Goal: Task Accomplishment & Management: Manage account settings

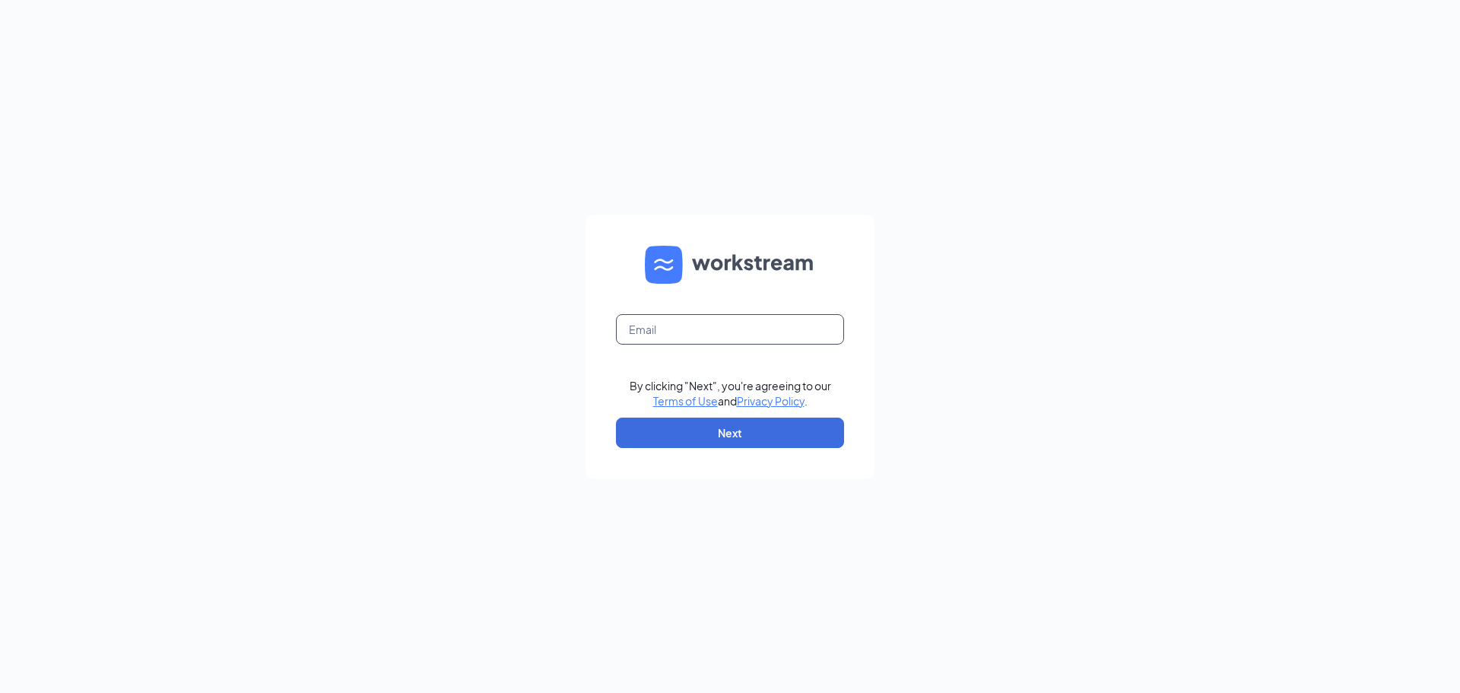
click at [740, 327] on input "text" at bounding box center [730, 329] width 228 height 30
type input "[PERSON_NAME][EMAIL_ADDRESS][DOMAIN_NAME]"
click at [748, 424] on button "Next" at bounding box center [730, 433] width 228 height 30
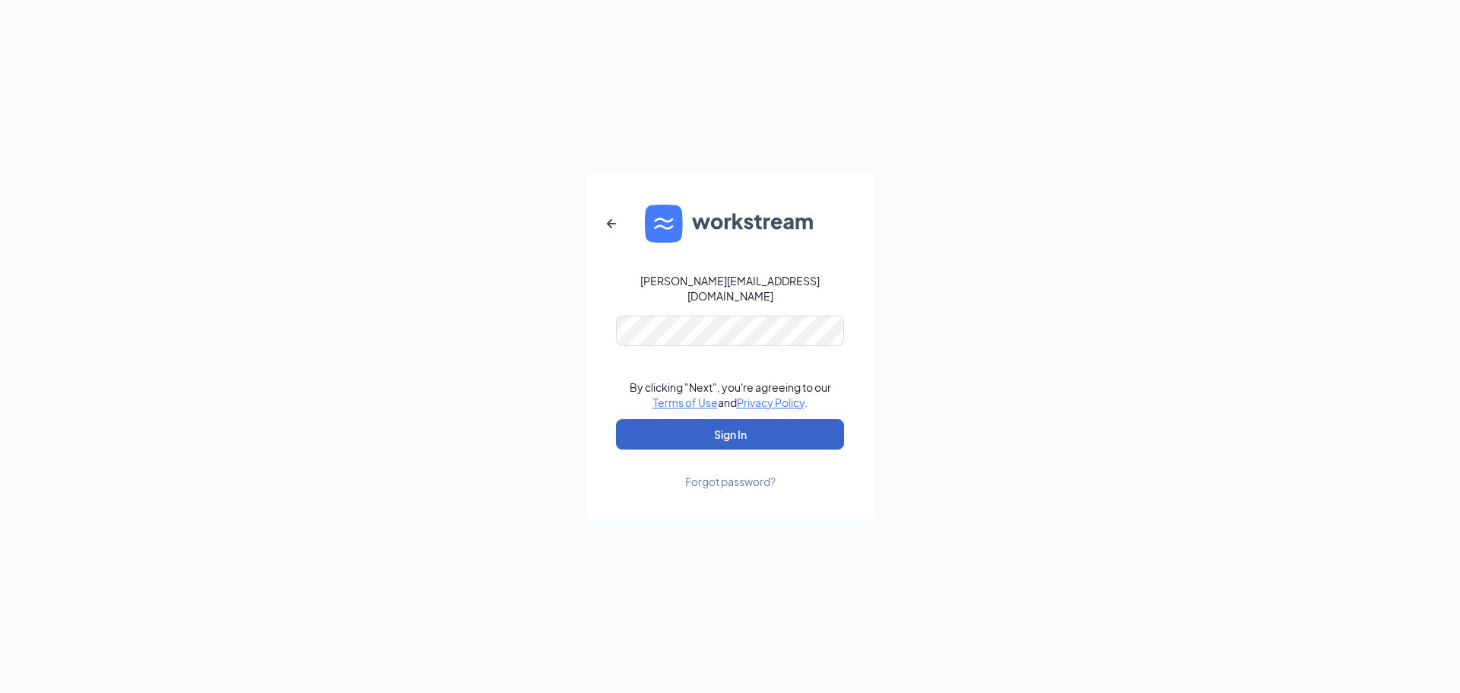
click at [710, 419] on button "Sign In" at bounding box center [730, 434] width 228 height 30
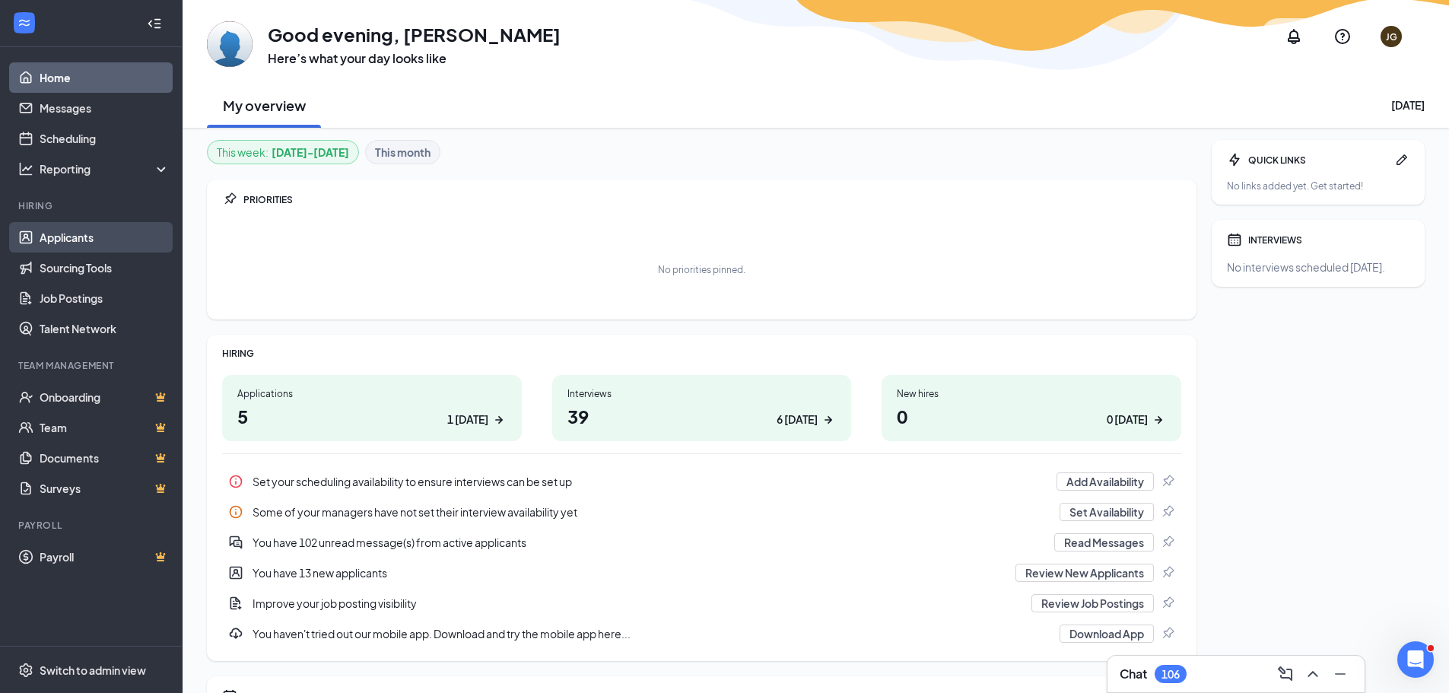
click at [49, 230] on link "Applicants" at bounding box center [105, 237] width 130 height 30
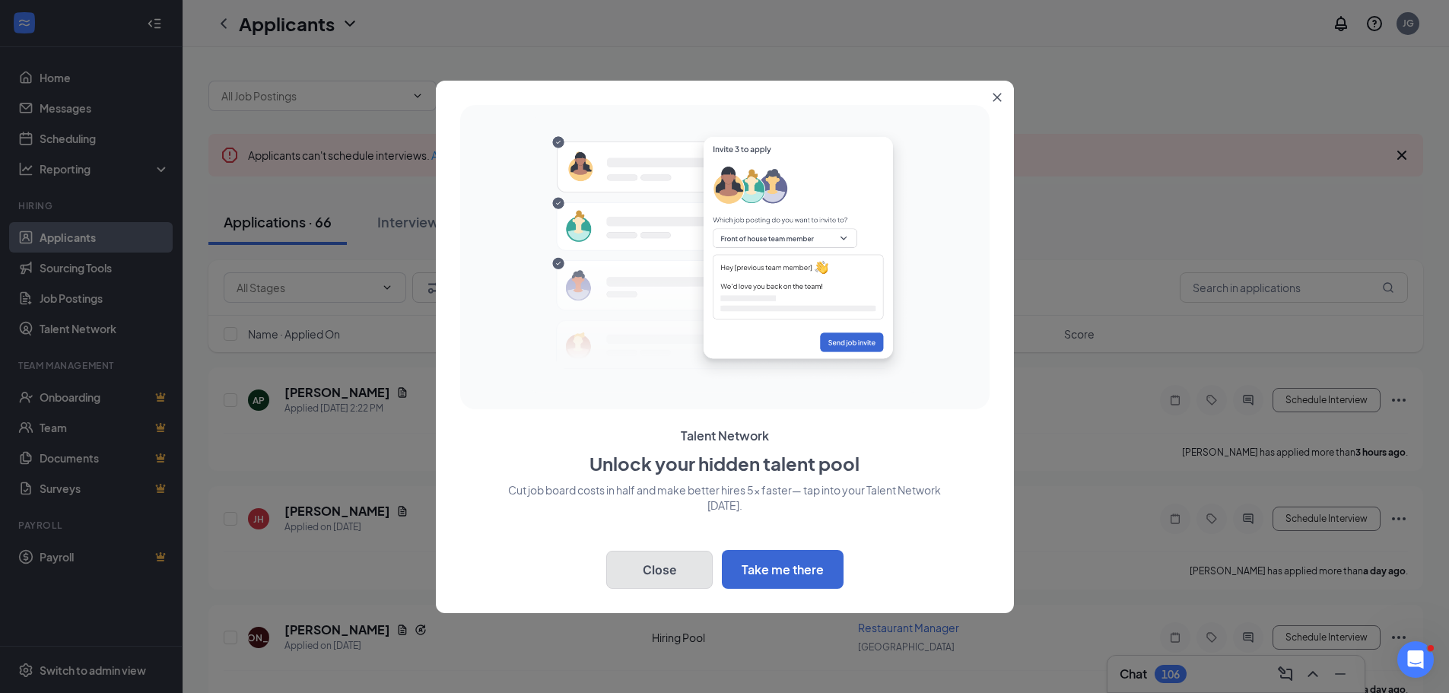
click at [685, 576] on button "Close" at bounding box center [659, 570] width 106 height 38
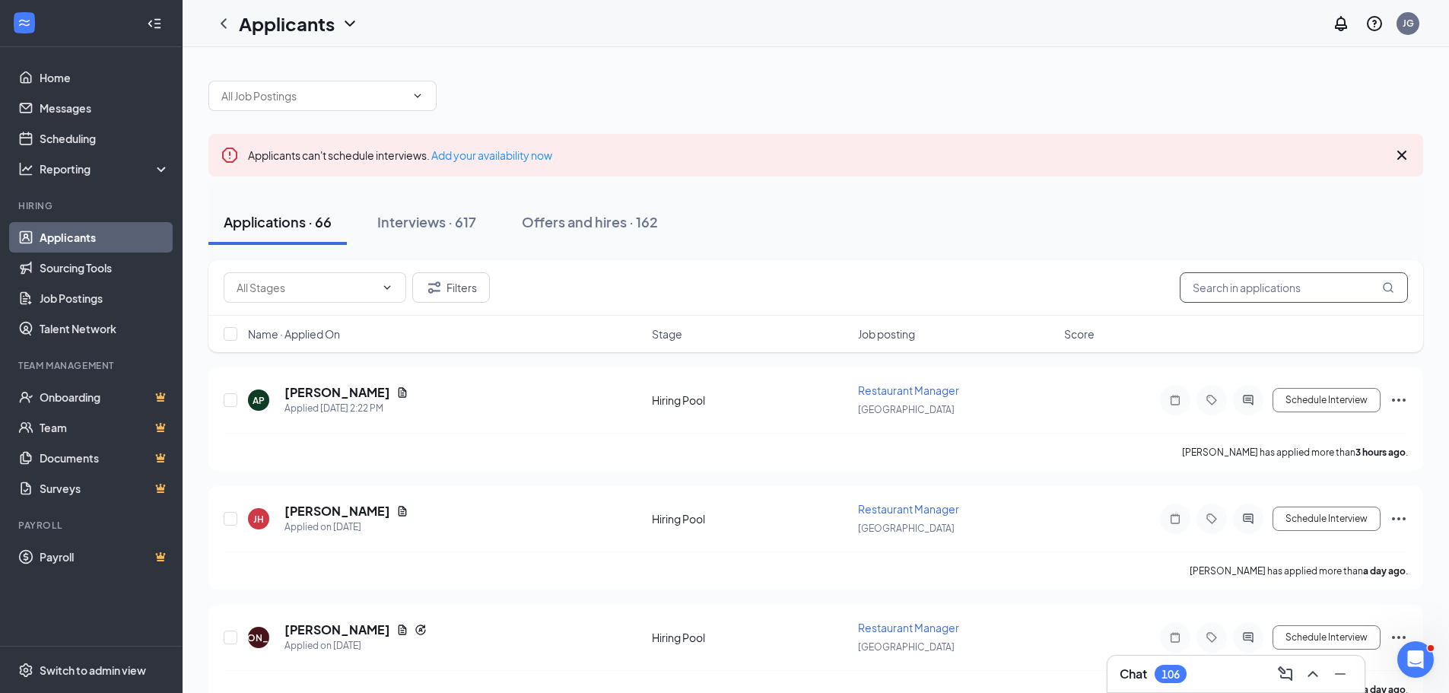
click at [1289, 291] on input "text" at bounding box center [1294, 287] width 228 height 30
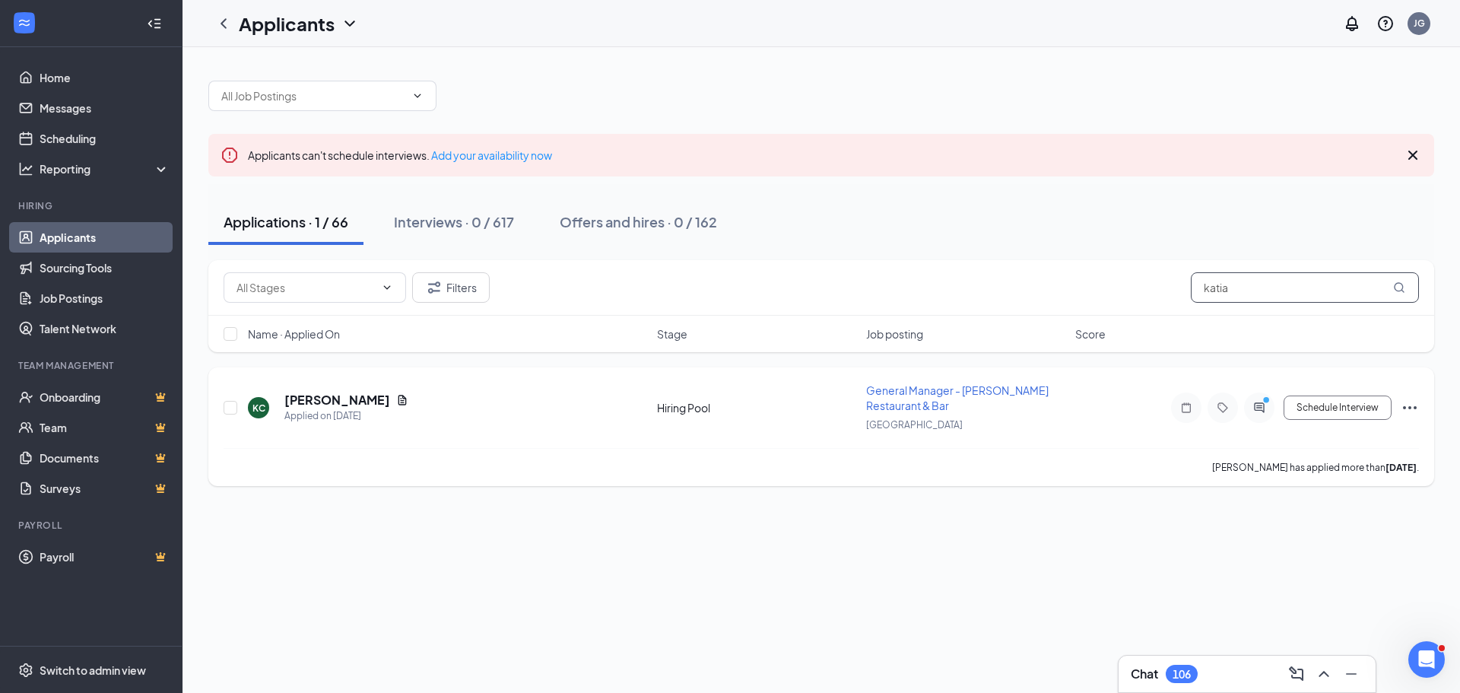
type input "katia"
click at [920, 389] on span "General Manager - [PERSON_NAME] Restaurant & Bar" at bounding box center [957, 397] width 183 height 29
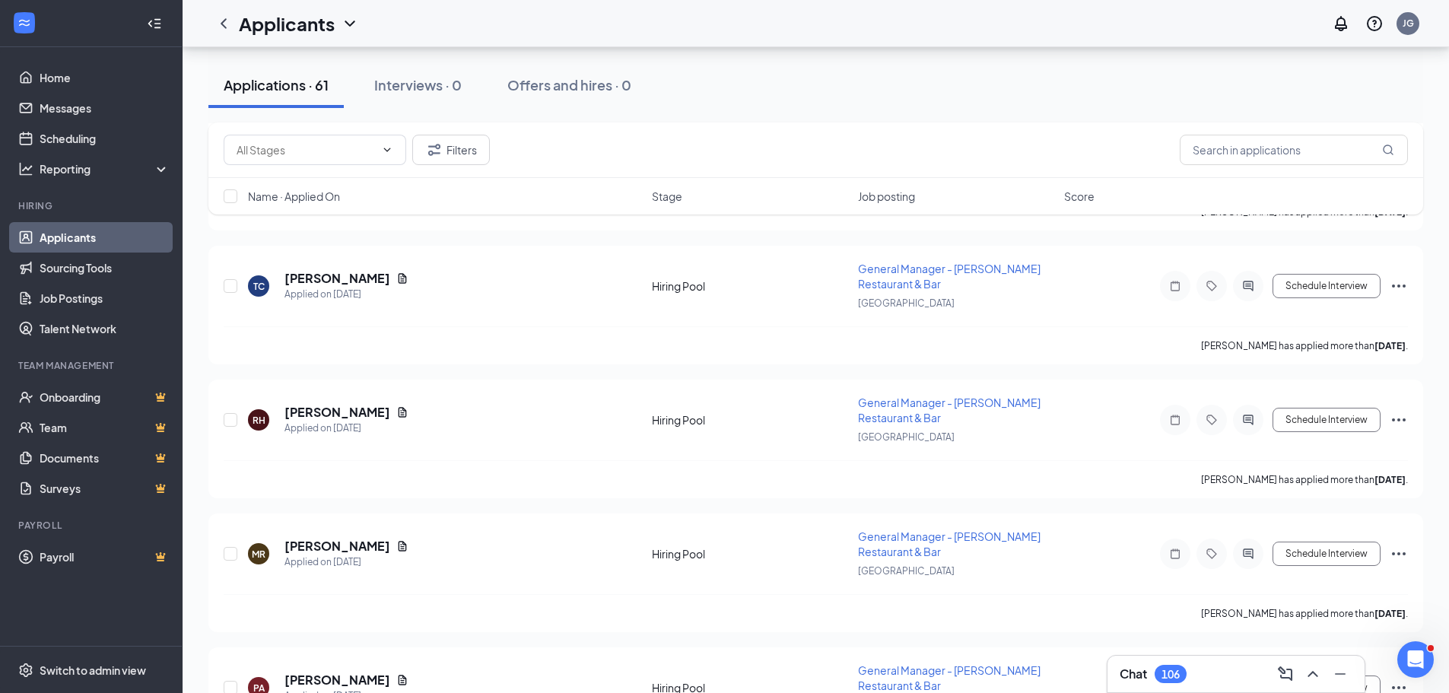
scroll to position [684, 0]
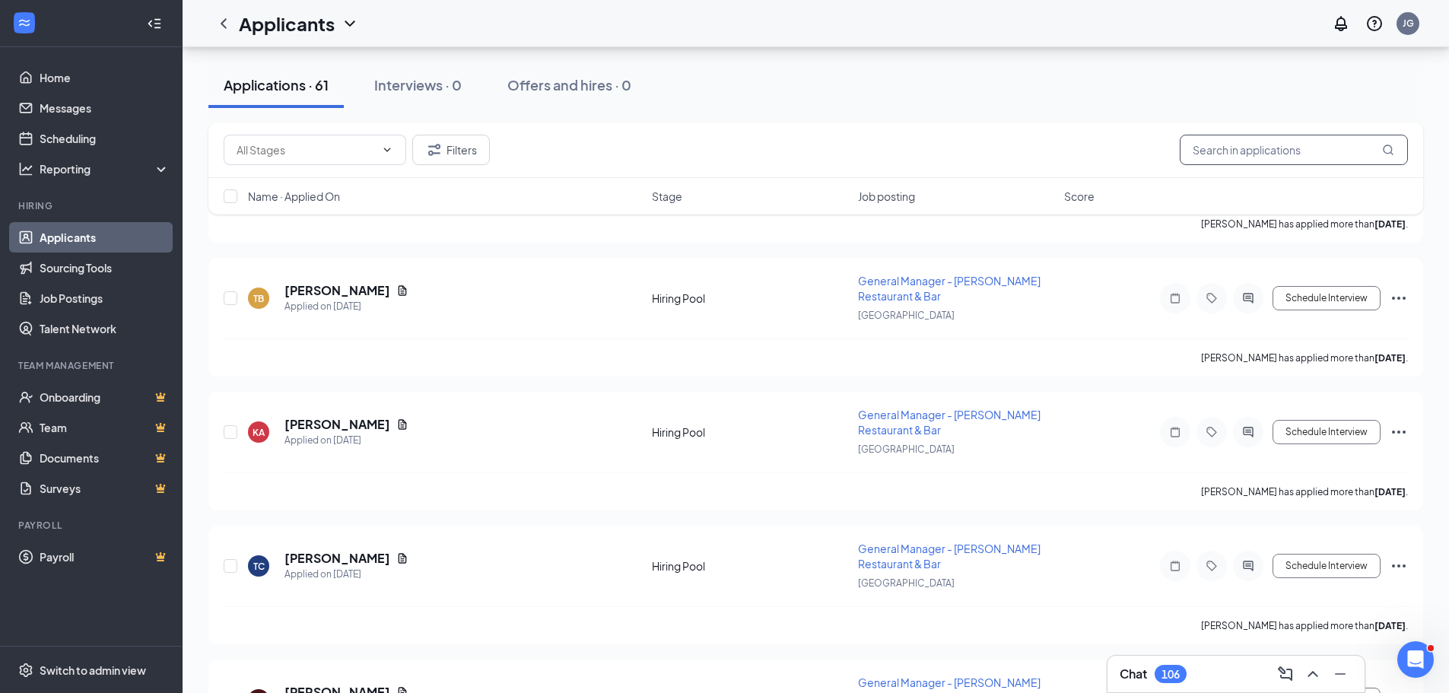
click at [1237, 146] on input "text" at bounding box center [1294, 150] width 228 height 30
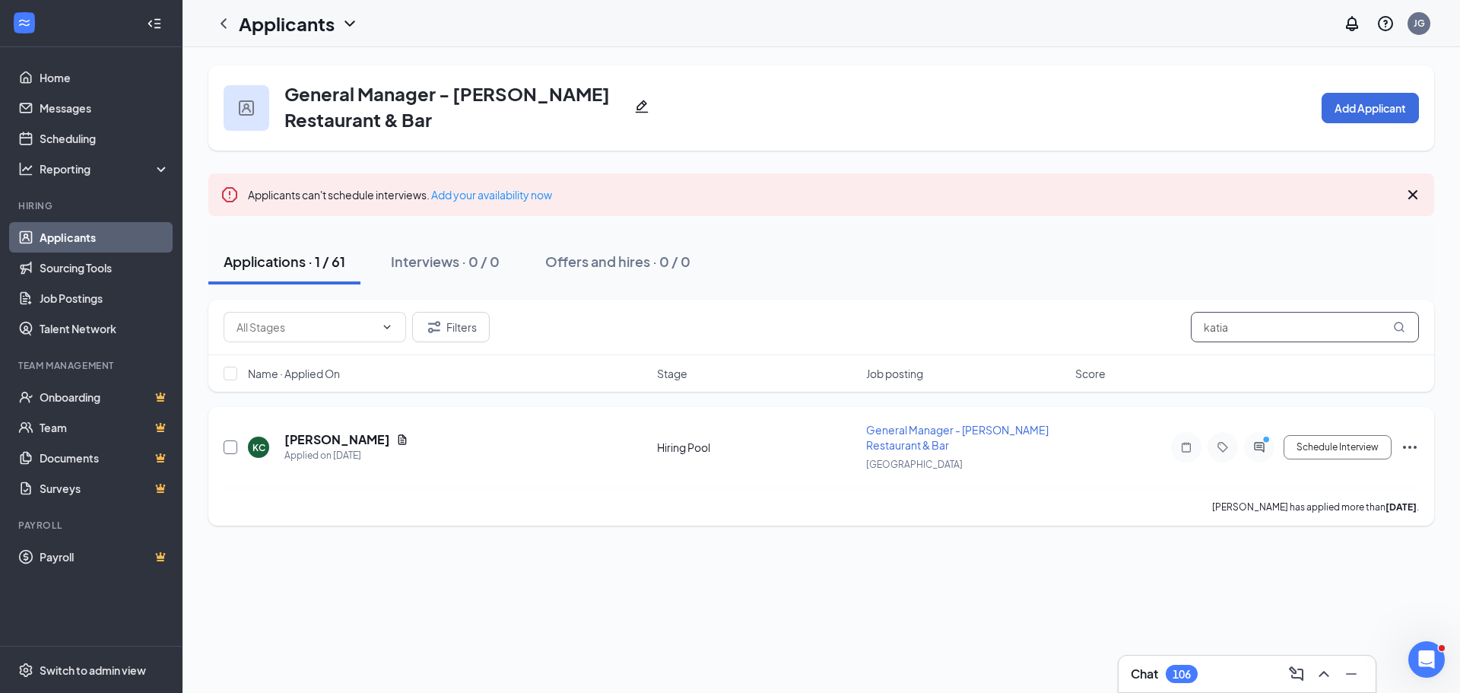
type input "katia"
click at [228, 448] on input "checkbox" at bounding box center [231, 447] width 14 height 14
checkbox input "true"
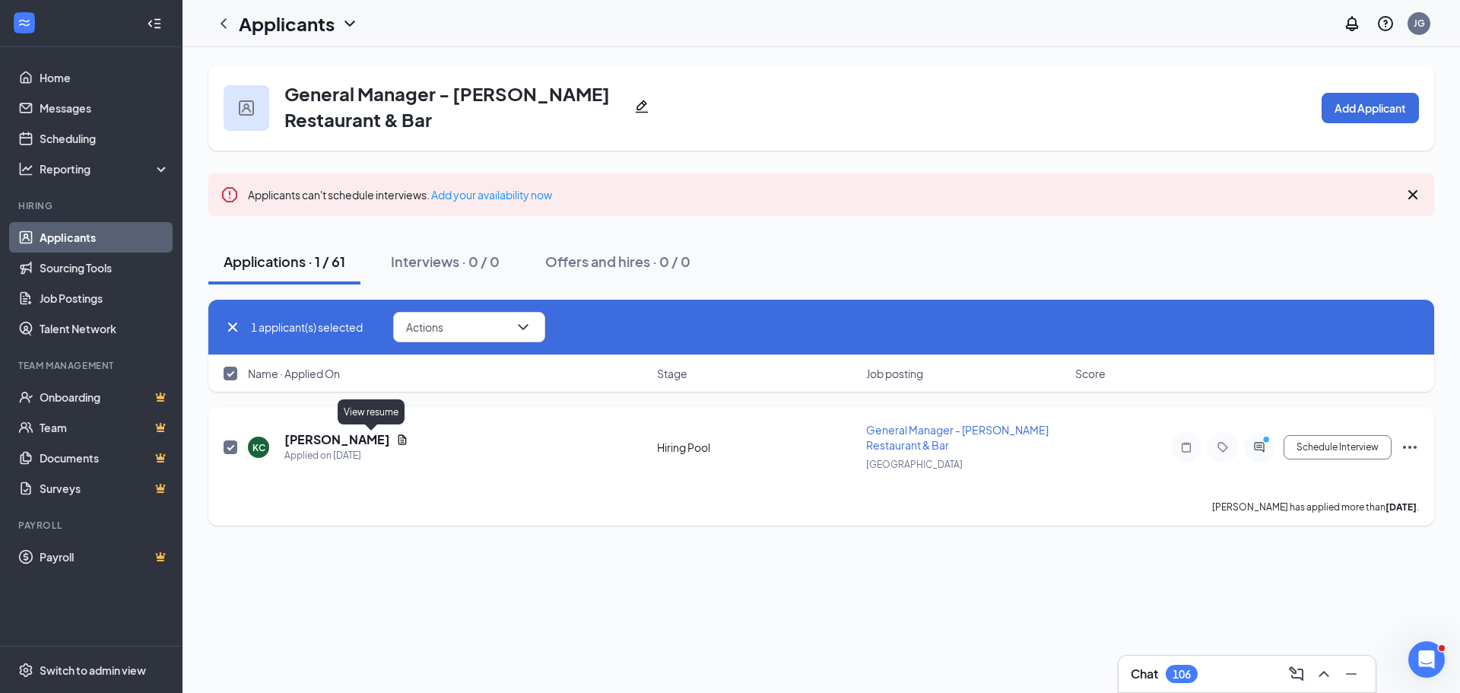
click at [399, 440] on icon "Document" at bounding box center [403, 439] width 8 height 10
checkbox input "false"
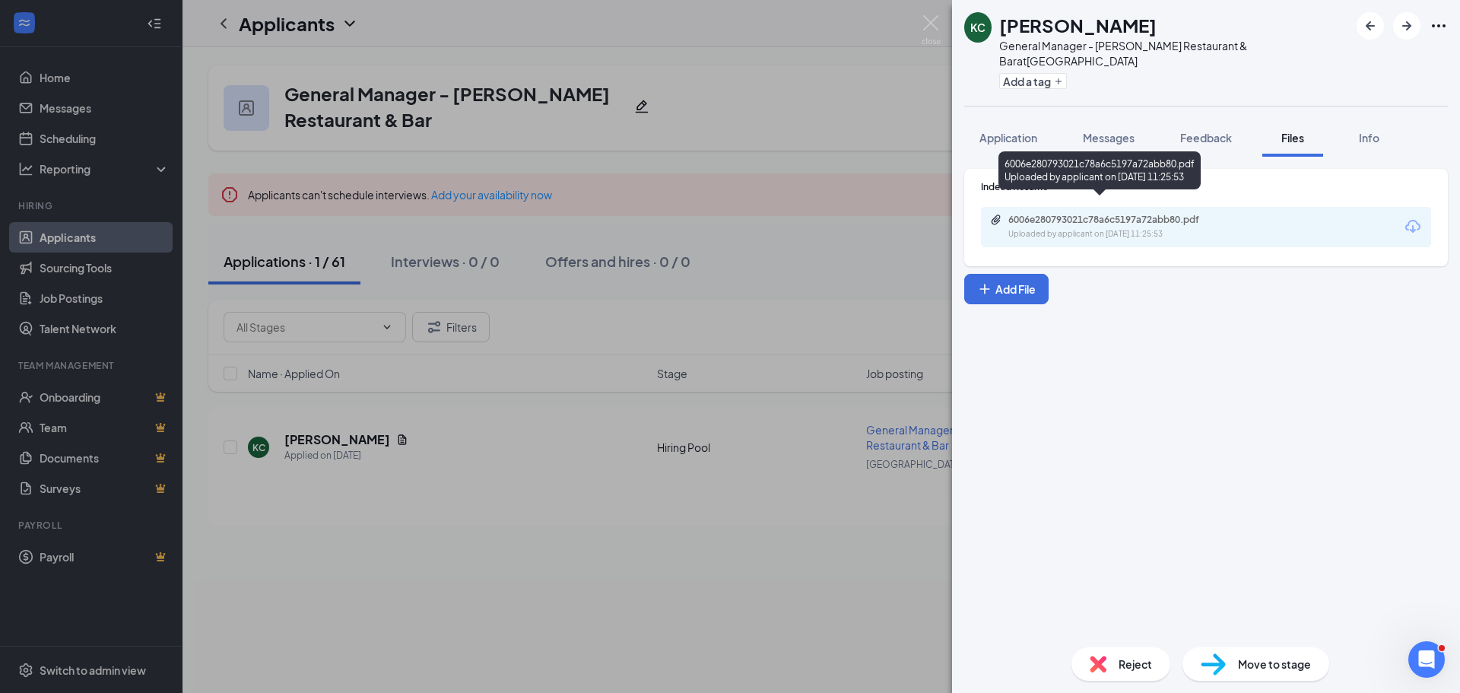
click at [1161, 228] on div "Uploaded by applicant on [DATE] 11:25:53" at bounding box center [1122, 234] width 228 height 12
click at [878, 625] on div "KC [PERSON_NAME] General Manager - [PERSON_NAME] Restaurant & Bar at [GEOGRAPHI…" at bounding box center [730, 346] width 1460 height 693
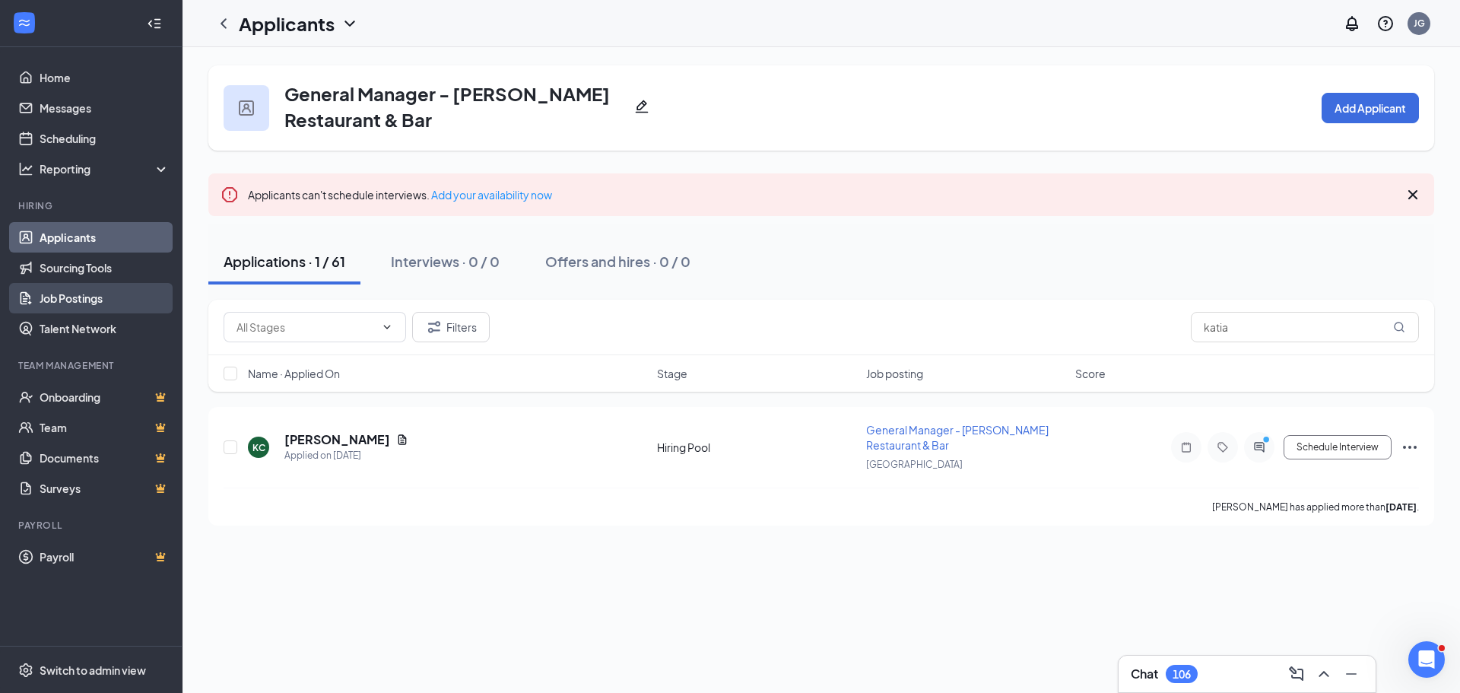
click at [69, 297] on link "Job Postings" at bounding box center [105, 298] width 130 height 30
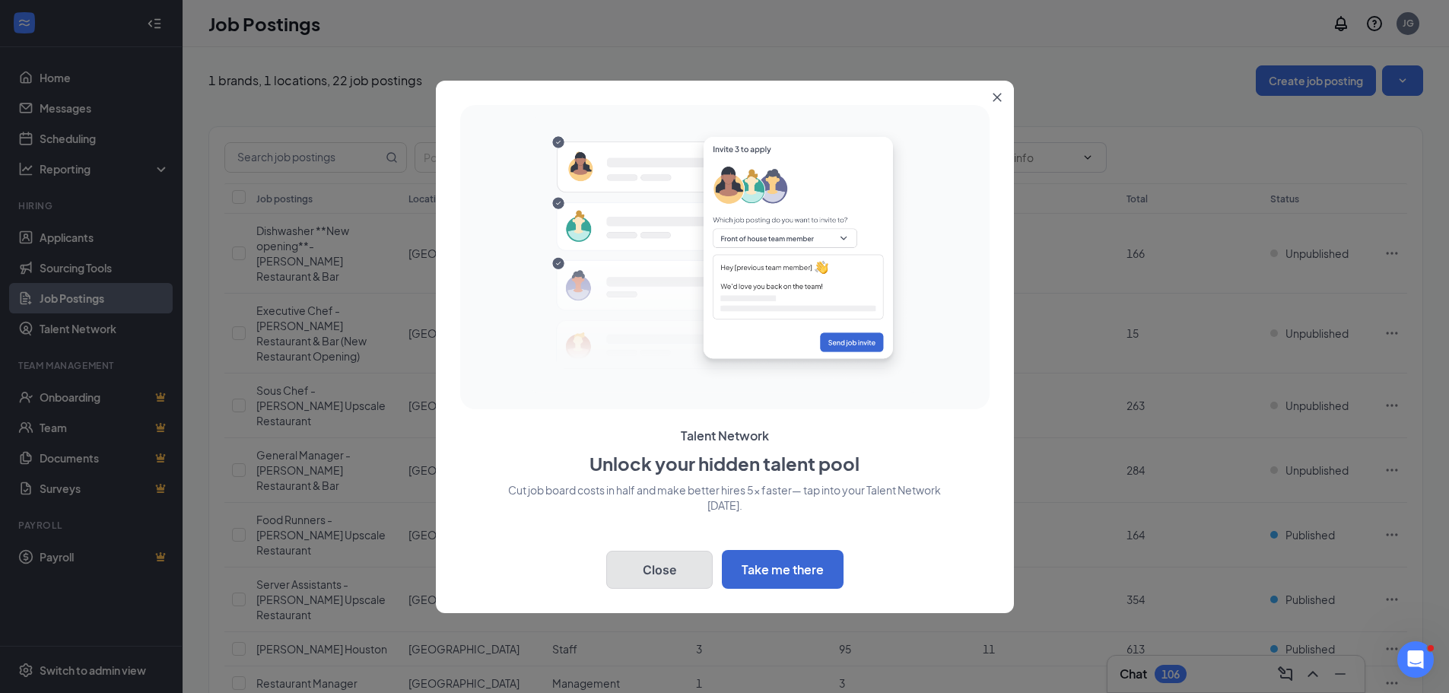
click at [663, 573] on button "Close" at bounding box center [659, 570] width 106 height 38
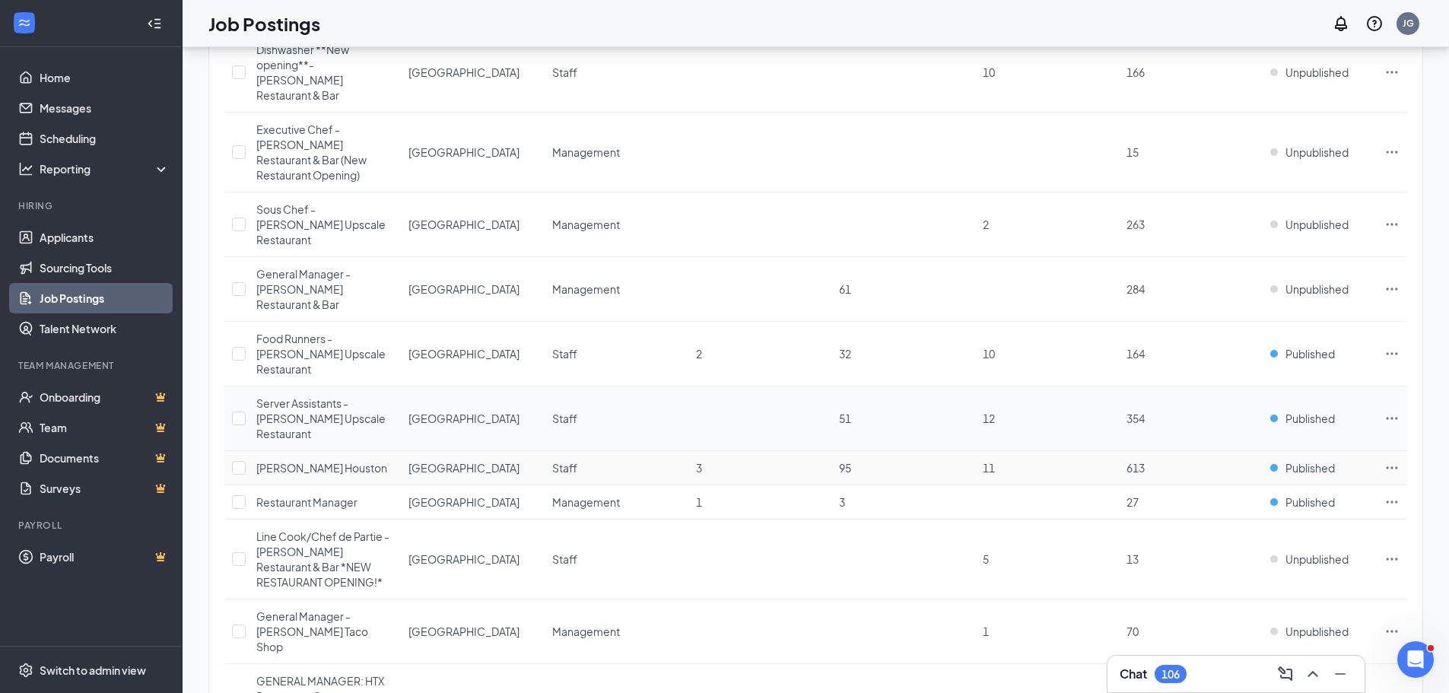
scroll to position [228, 0]
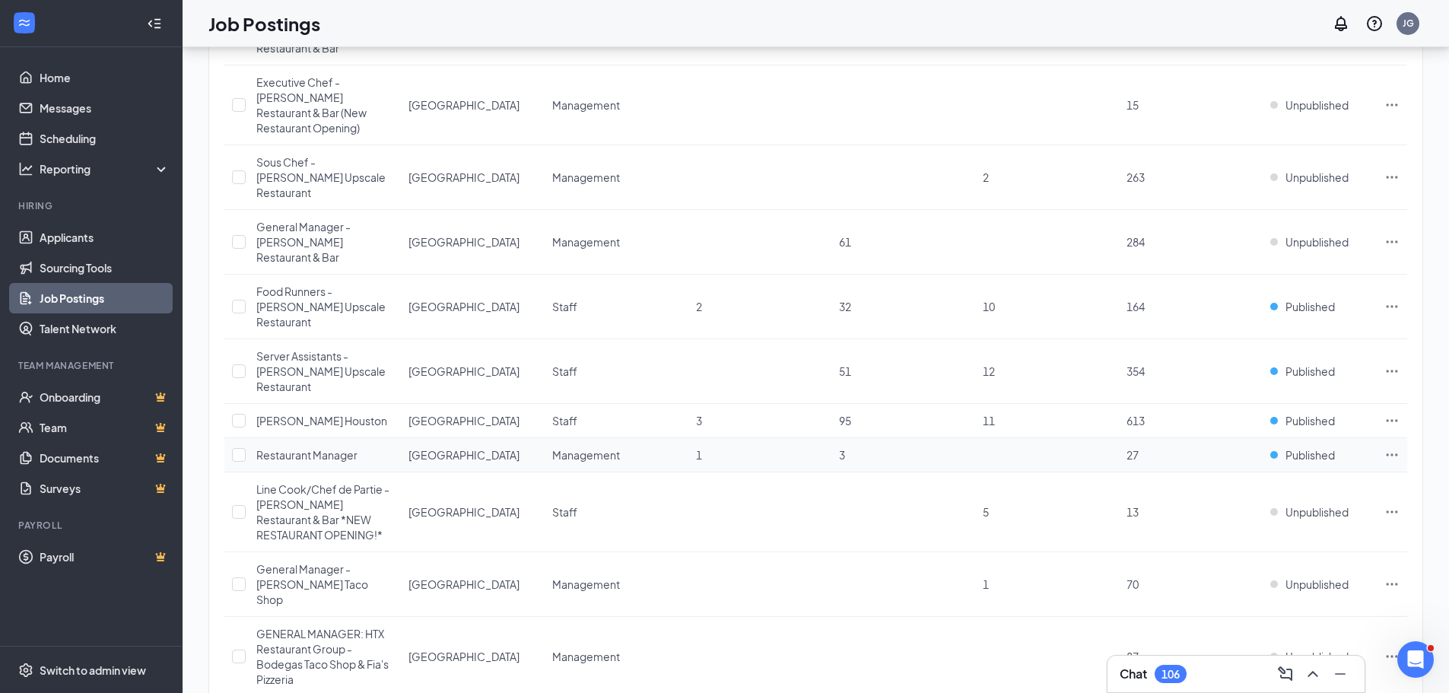
click at [247, 438] on td at bounding box center [236, 455] width 24 height 34
click at [240, 448] on input "checkbox" at bounding box center [239, 455] width 14 height 14
checkbox input "true"
click at [314, 447] on div "[PERSON_NAME] Houston" at bounding box center [321, 454] width 131 height 15
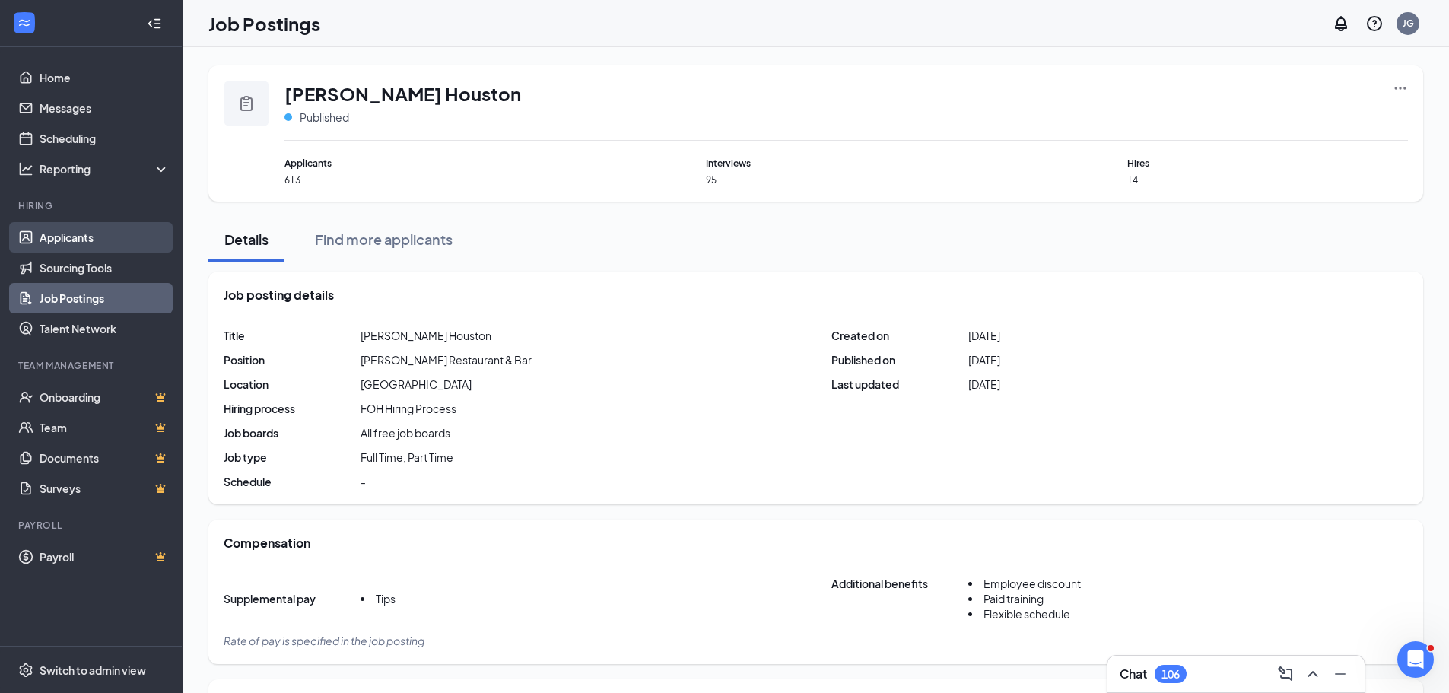
drag, startPoint x: 87, startPoint y: 237, endPoint x: 161, endPoint y: 241, distance: 73.9
click at [87, 237] on link "Applicants" at bounding box center [105, 237] width 130 height 30
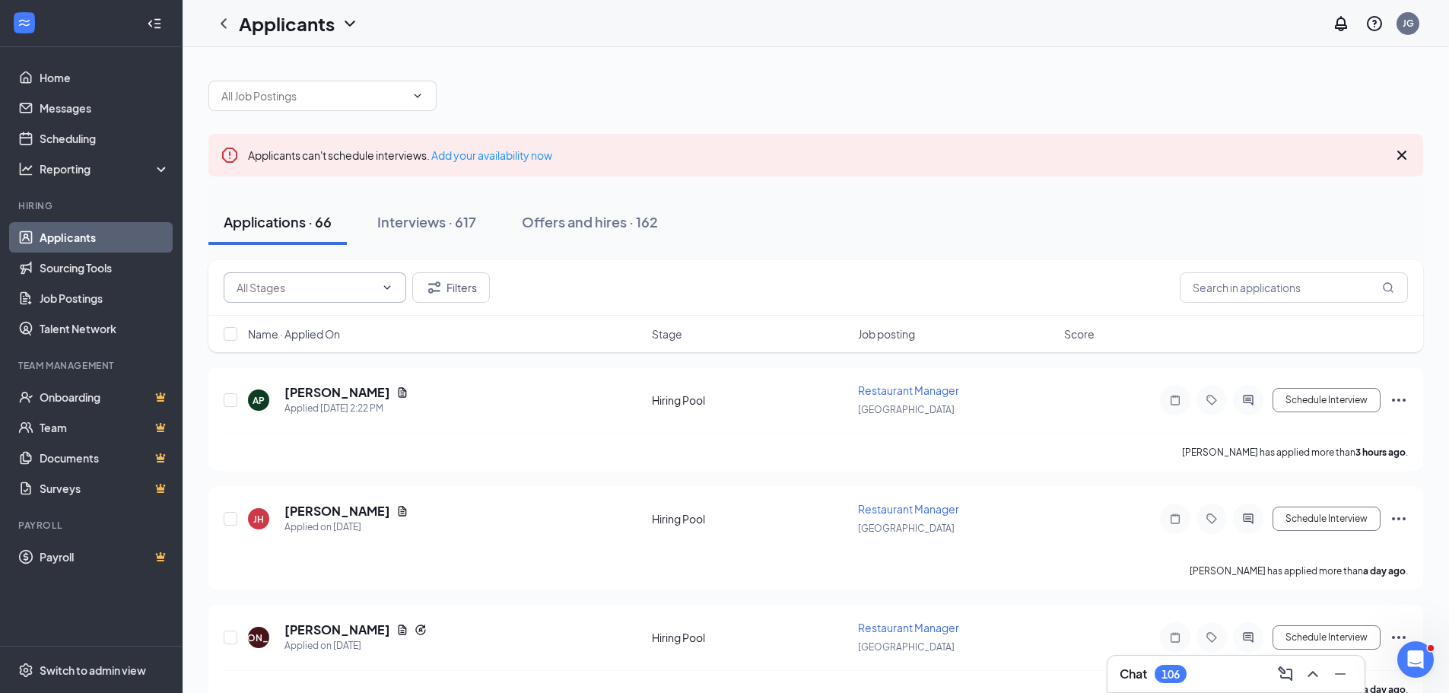
click at [332, 287] on input "text" at bounding box center [306, 287] width 138 height 17
click at [291, 313] on div "Application (2)" at bounding box center [315, 323] width 183 height 35
type input "Application (2)"
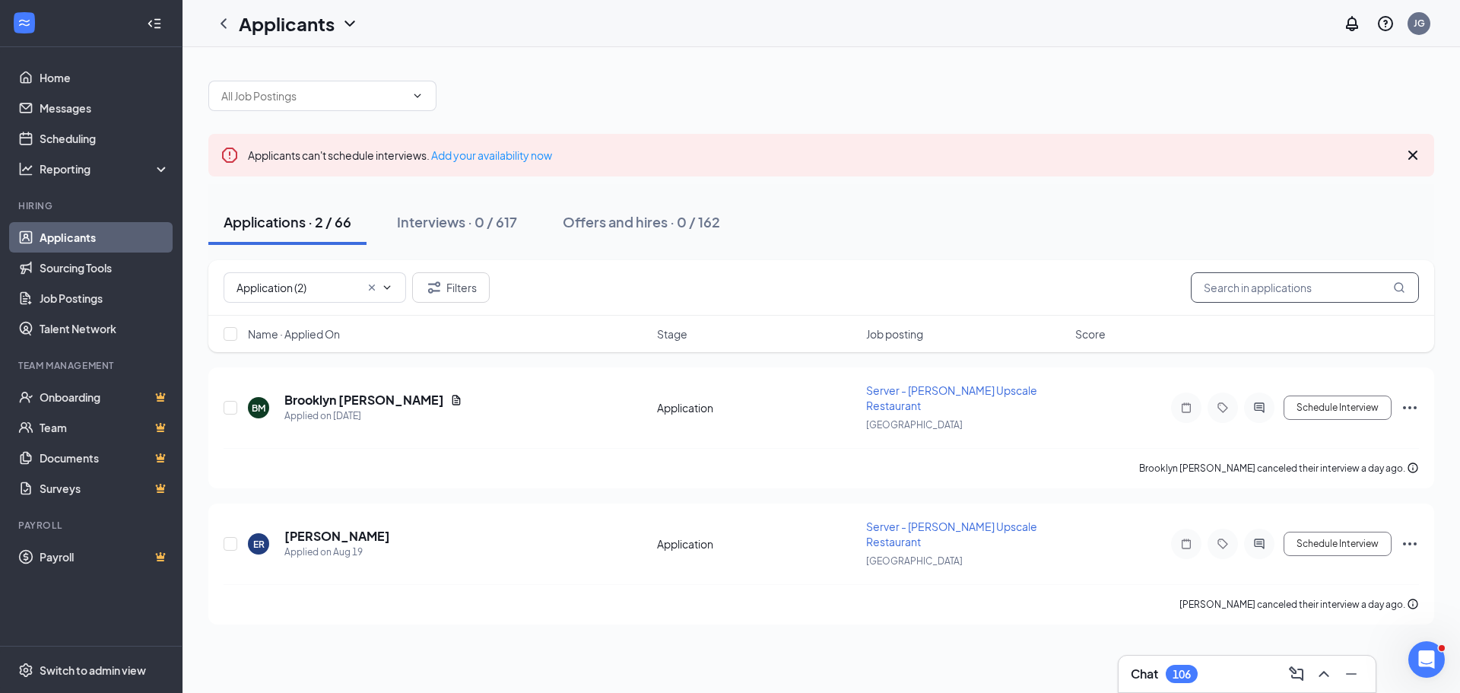
click at [1269, 284] on input "text" at bounding box center [1305, 287] width 228 height 30
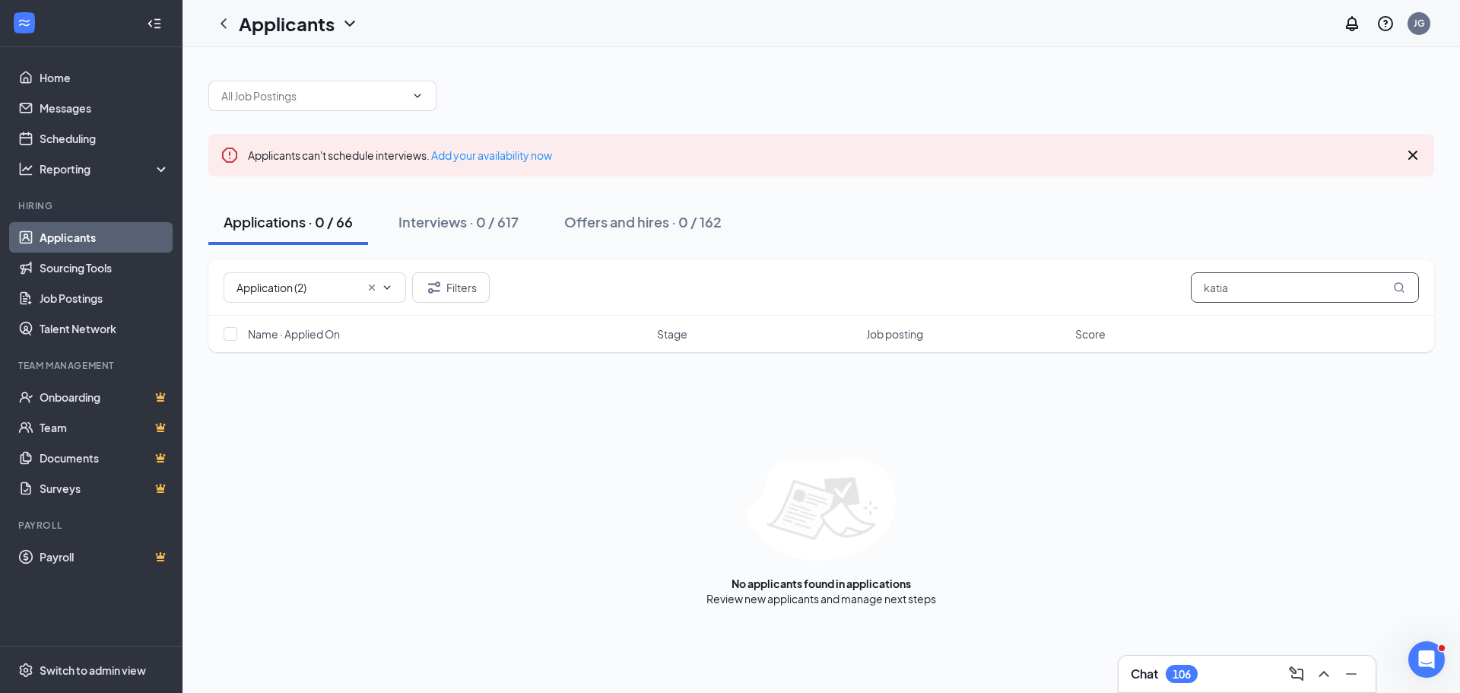
type input "katia"
click at [61, 242] on link "Applicants" at bounding box center [105, 237] width 130 height 30
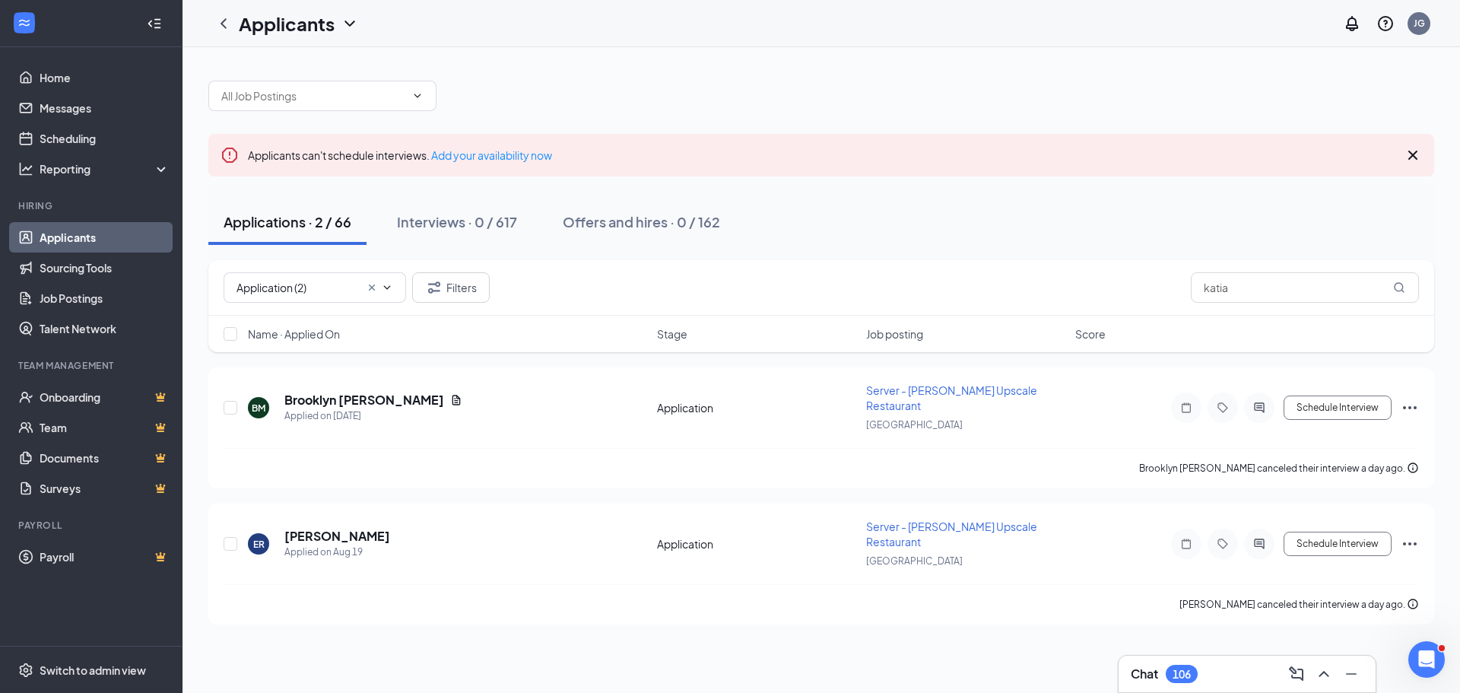
click at [64, 233] on link "Applicants" at bounding box center [105, 237] width 130 height 30
click at [313, 230] on div "Applications · 2 / 66" at bounding box center [288, 221] width 128 height 19
